Goal: Information Seeking & Learning: Learn about a topic

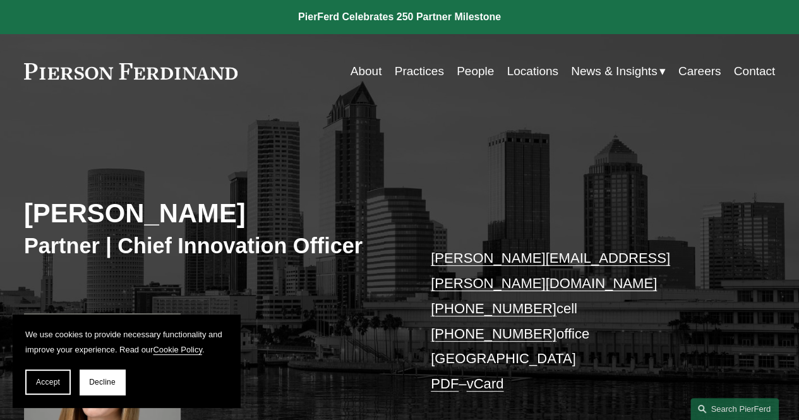
click at [37, 385] on span "Accept" at bounding box center [48, 382] width 24 height 9
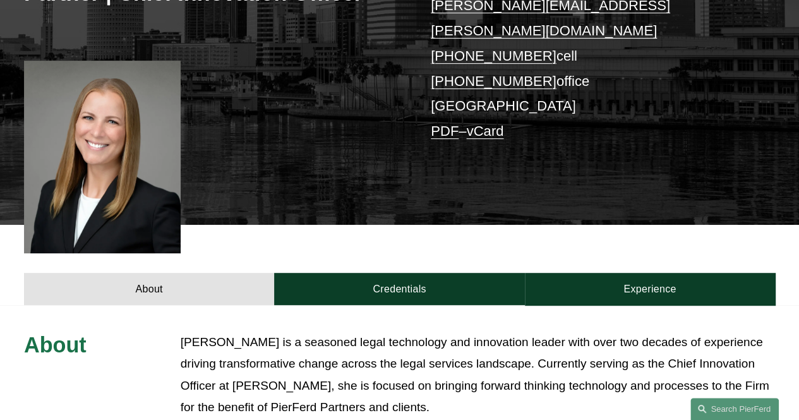
scroll to position [379, 0]
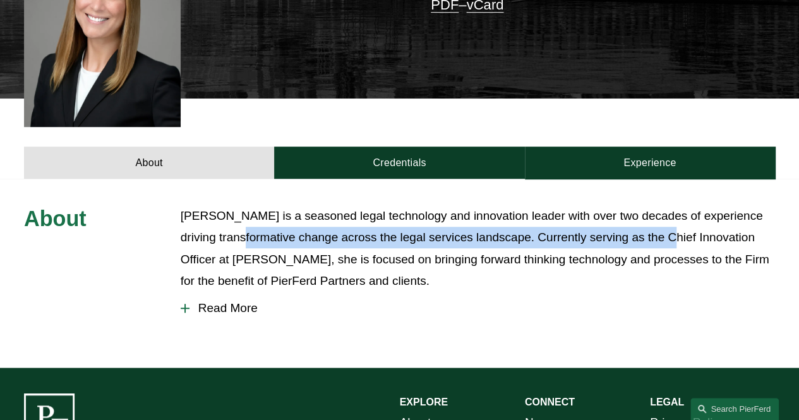
drag, startPoint x: 233, startPoint y: 219, endPoint x: 657, endPoint y: 220, distance: 424.6
click at [657, 220] on p "[PERSON_NAME] is a seasoned legal technology and innovation leader with over tw…" at bounding box center [478, 248] width 595 height 87
click at [226, 301] on span "Read More" at bounding box center [483, 308] width 586 height 14
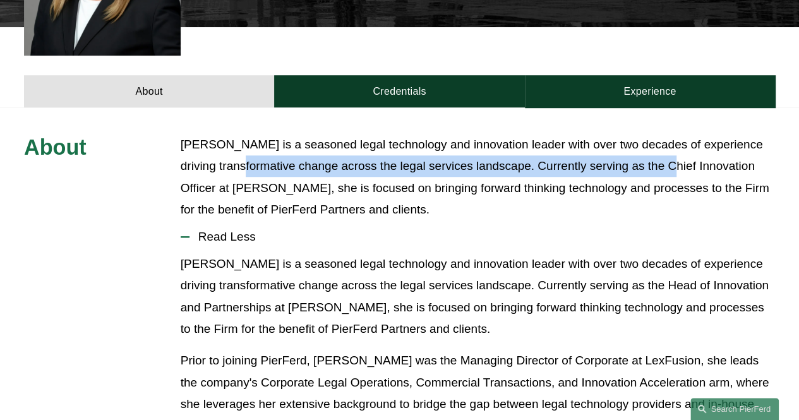
scroll to position [569, 0]
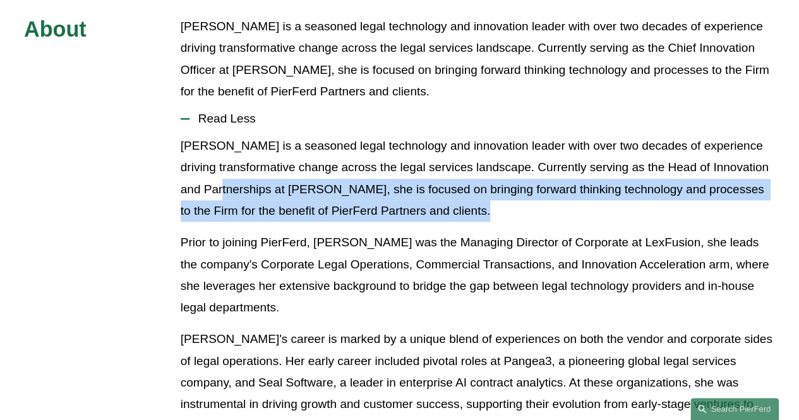
drag, startPoint x: 227, startPoint y: 178, endPoint x: 517, endPoint y: 191, distance: 290.3
click at [544, 180] on p "[PERSON_NAME] is a seasoned legal technology and innovation leader with over tw…" at bounding box center [478, 178] width 595 height 87
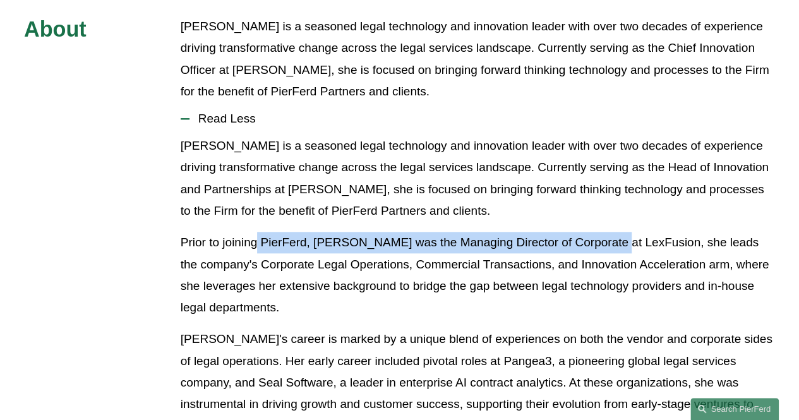
drag, startPoint x: 255, startPoint y: 224, endPoint x: 604, endPoint y: 221, distance: 349.5
click at [604, 232] on p "Prior to joining PierFerd, [PERSON_NAME] was the Managing Director of Corporate…" at bounding box center [478, 275] width 595 height 87
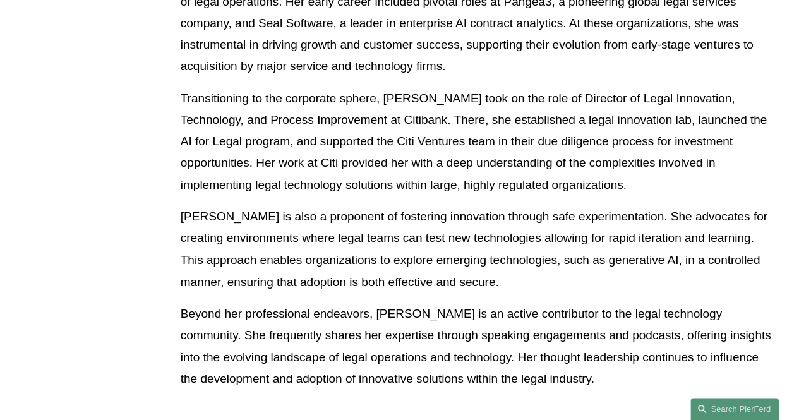
scroll to position [948, 0]
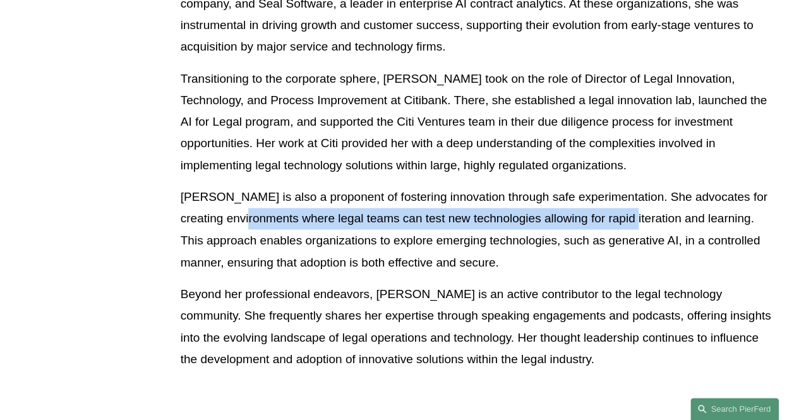
drag, startPoint x: 297, startPoint y: 189, endPoint x: 610, endPoint y: 189, distance: 313.4
click at [610, 189] on p "[PERSON_NAME] is also a proponent of fostering innovation through safe experime…" at bounding box center [478, 229] width 595 height 87
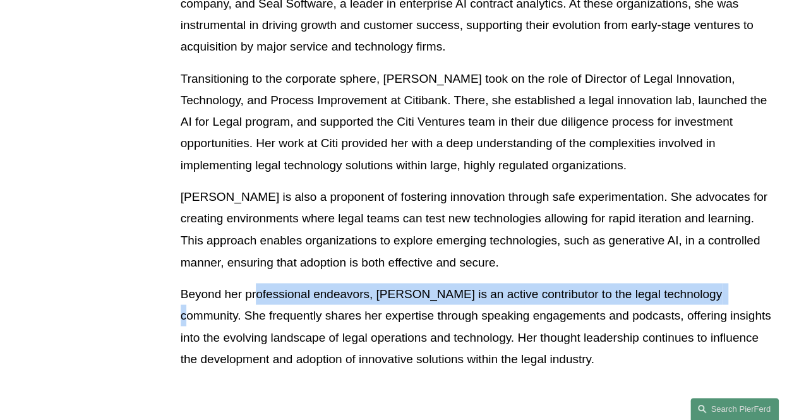
drag, startPoint x: 298, startPoint y: 274, endPoint x: 716, endPoint y: 272, distance: 417.7
click at [716, 283] on p "Beyond her professional endeavors, [PERSON_NAME] is an active contributor to th…" at bounding box center [478, 326] width 595 height 87
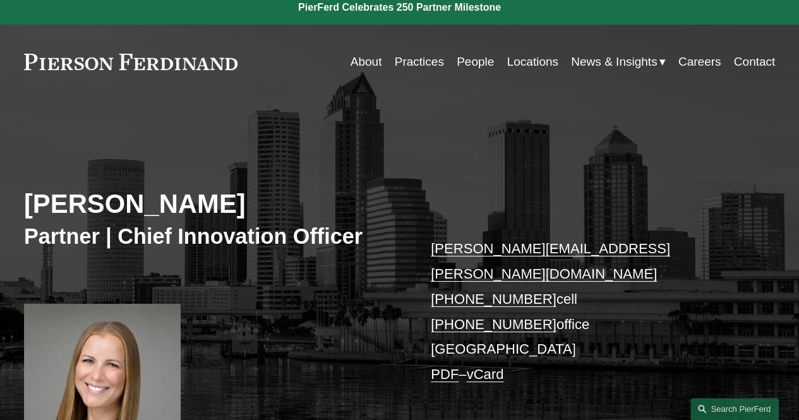
scroll to position [0, 0]
